Goal: Transaction & Acquisition: Purchase product/service

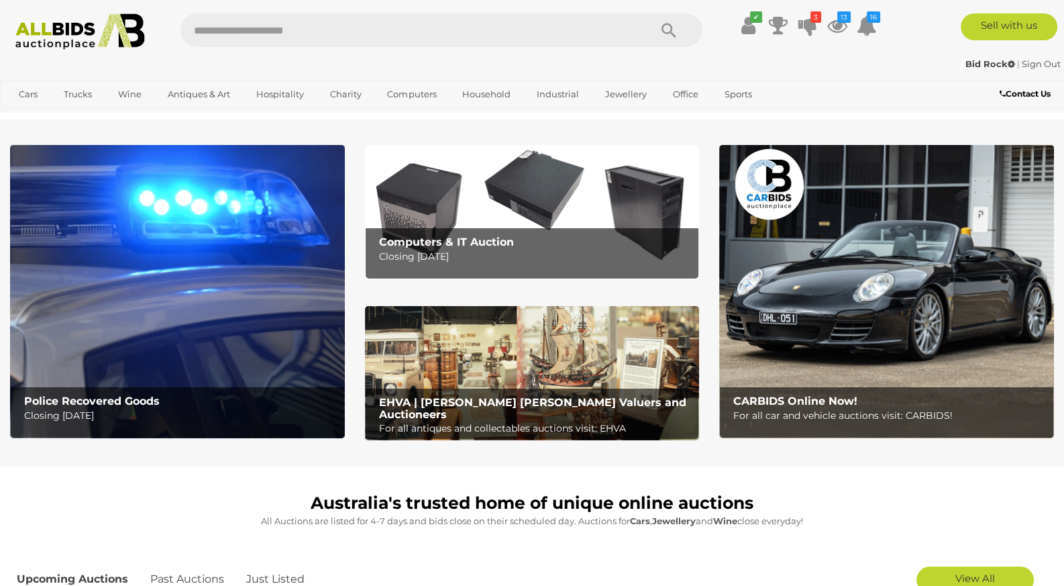
click at [515, 34] on input "text" at bounding box center [409, 30] width 456 height 34
type input "****"
